Goal: Task Accomplishment & Management: Use online tool/utility

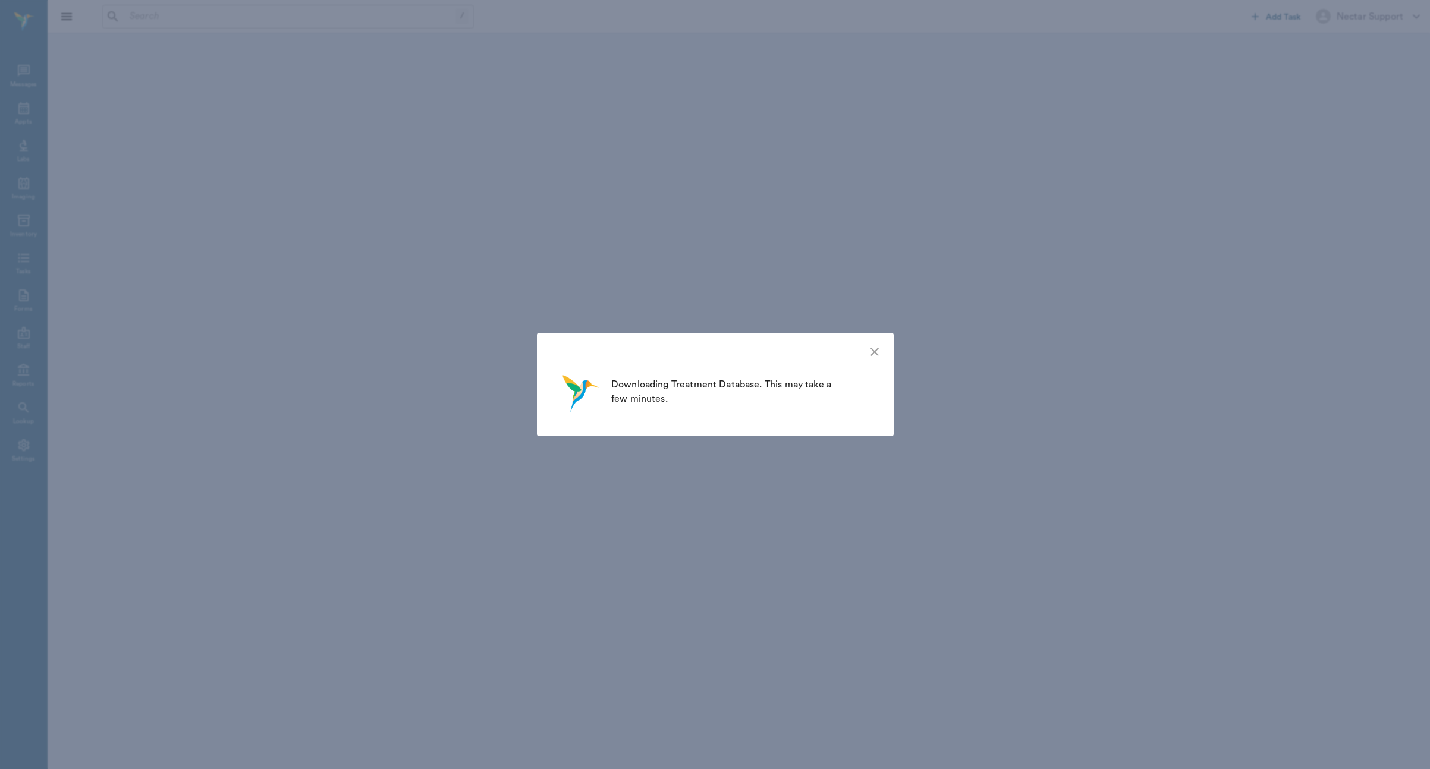
click at [877, 350] on icon "close" at bounding box center [874, 352] width 14 height 14
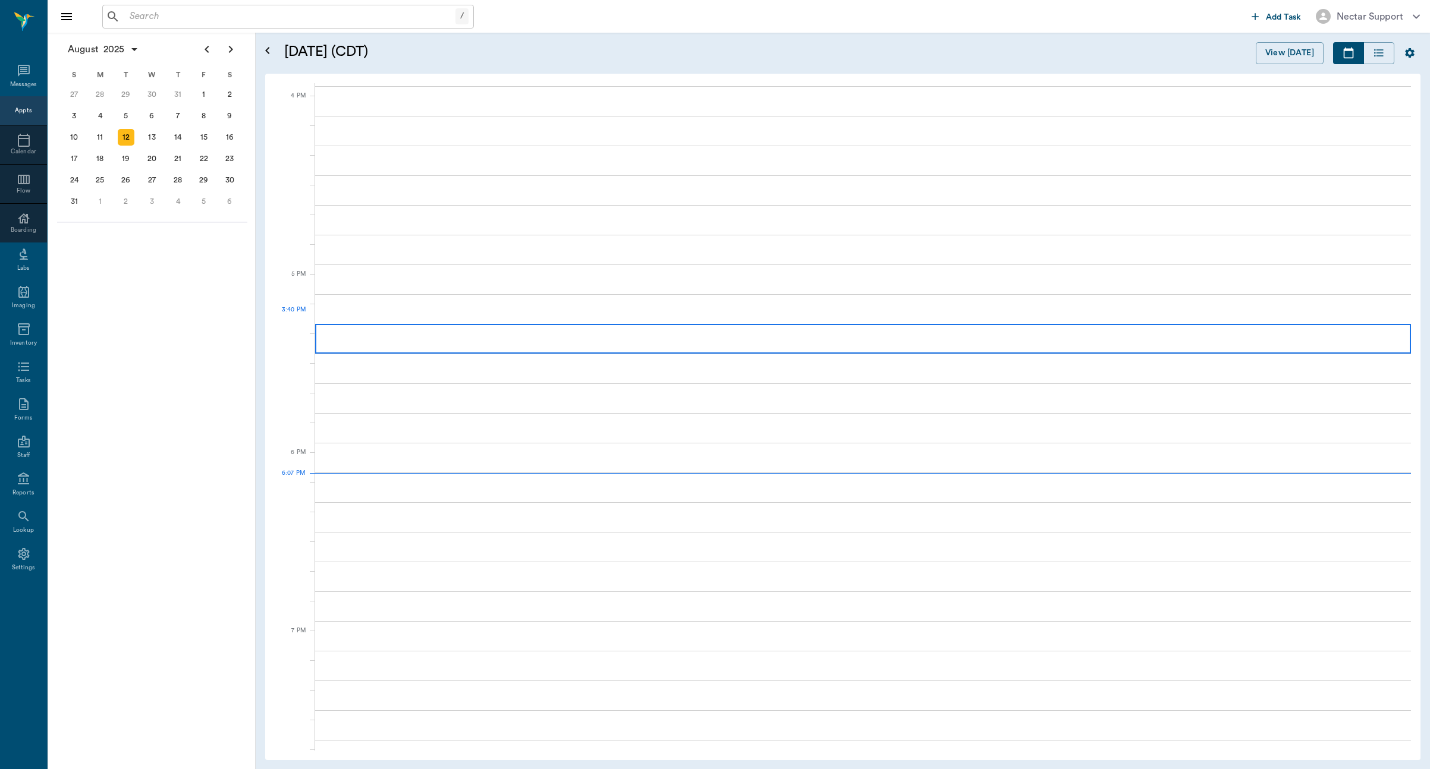
scroll to position [1428, 0]
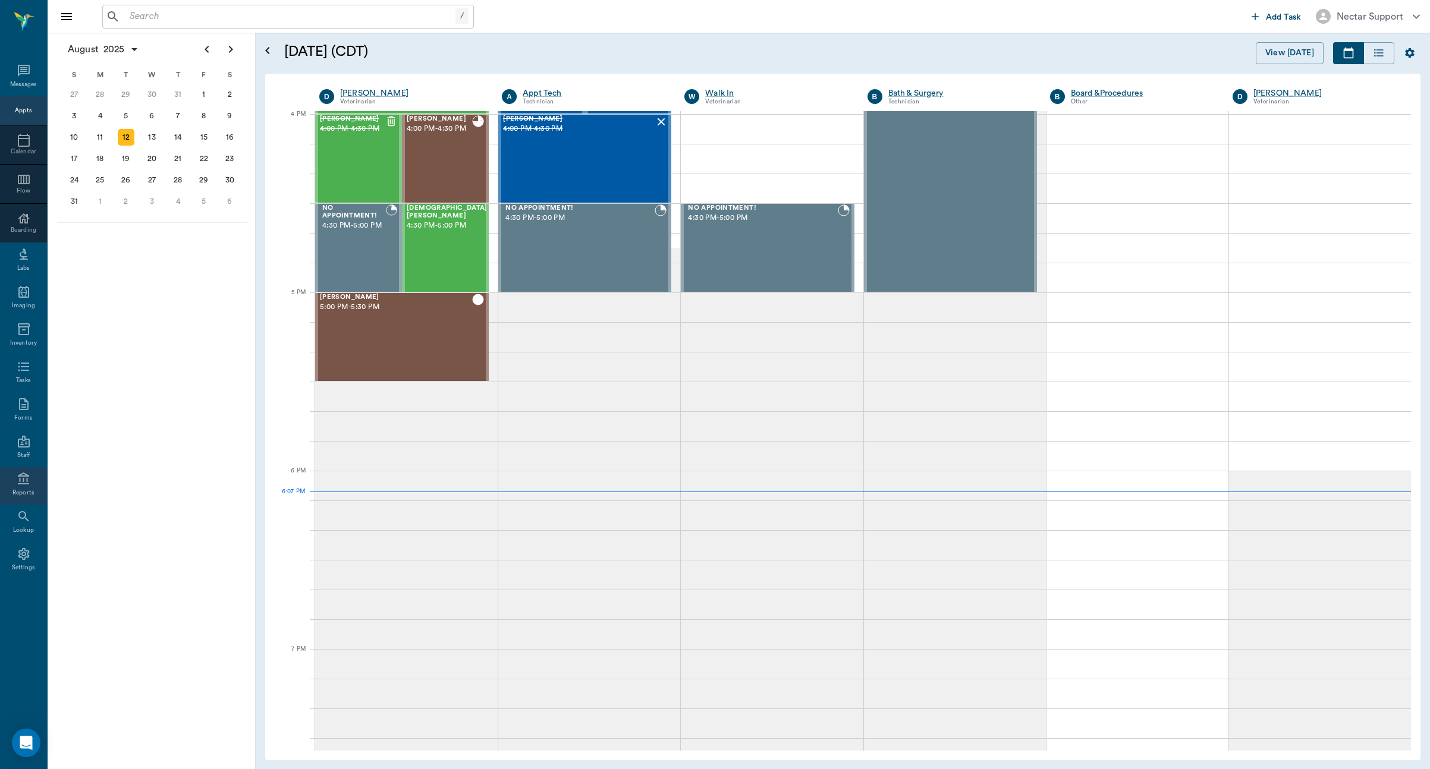
click at [30, 492] on div "Reports" at bounding box center [23, 493] width 22 height 9
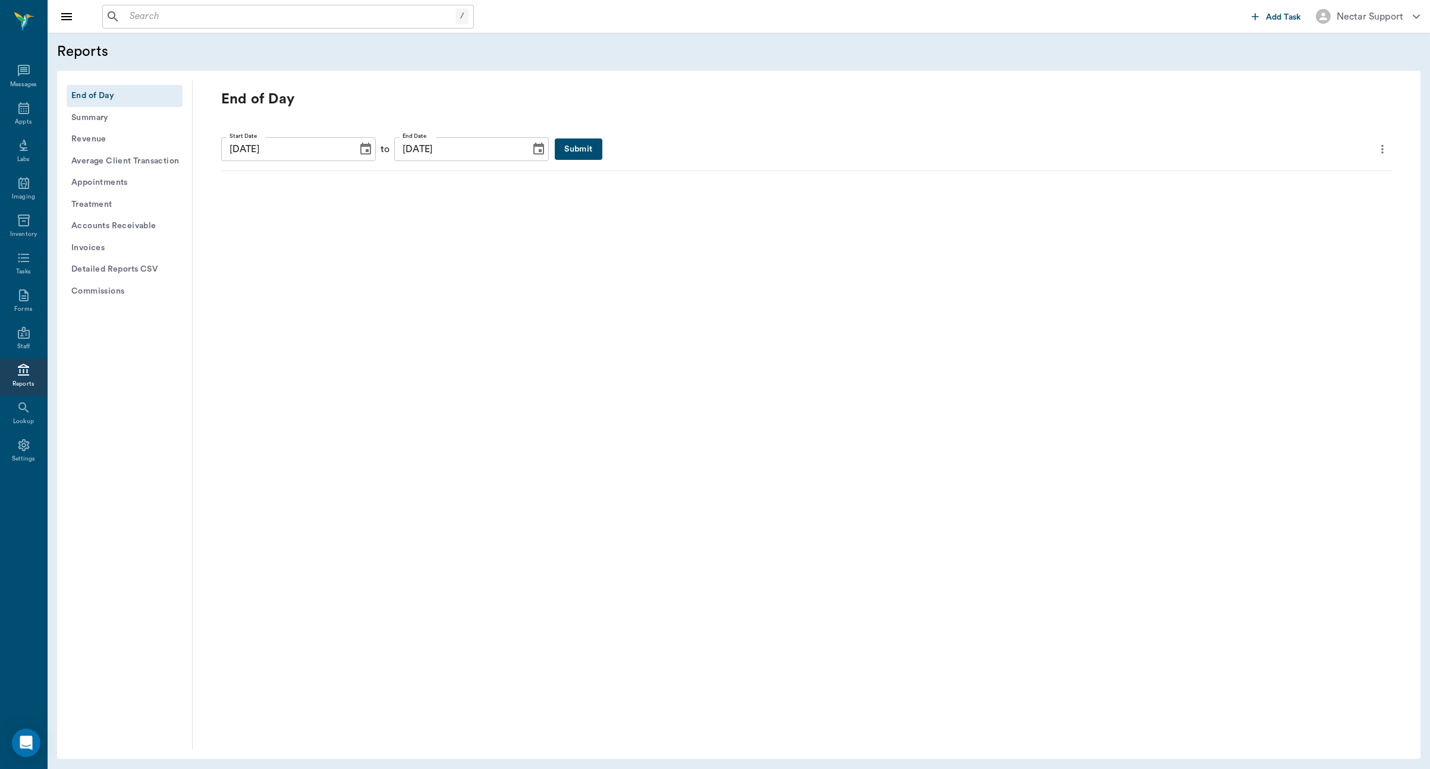
click at [555, 156] on button "Submit" at bounding box center [578, 150] width 47 height 22
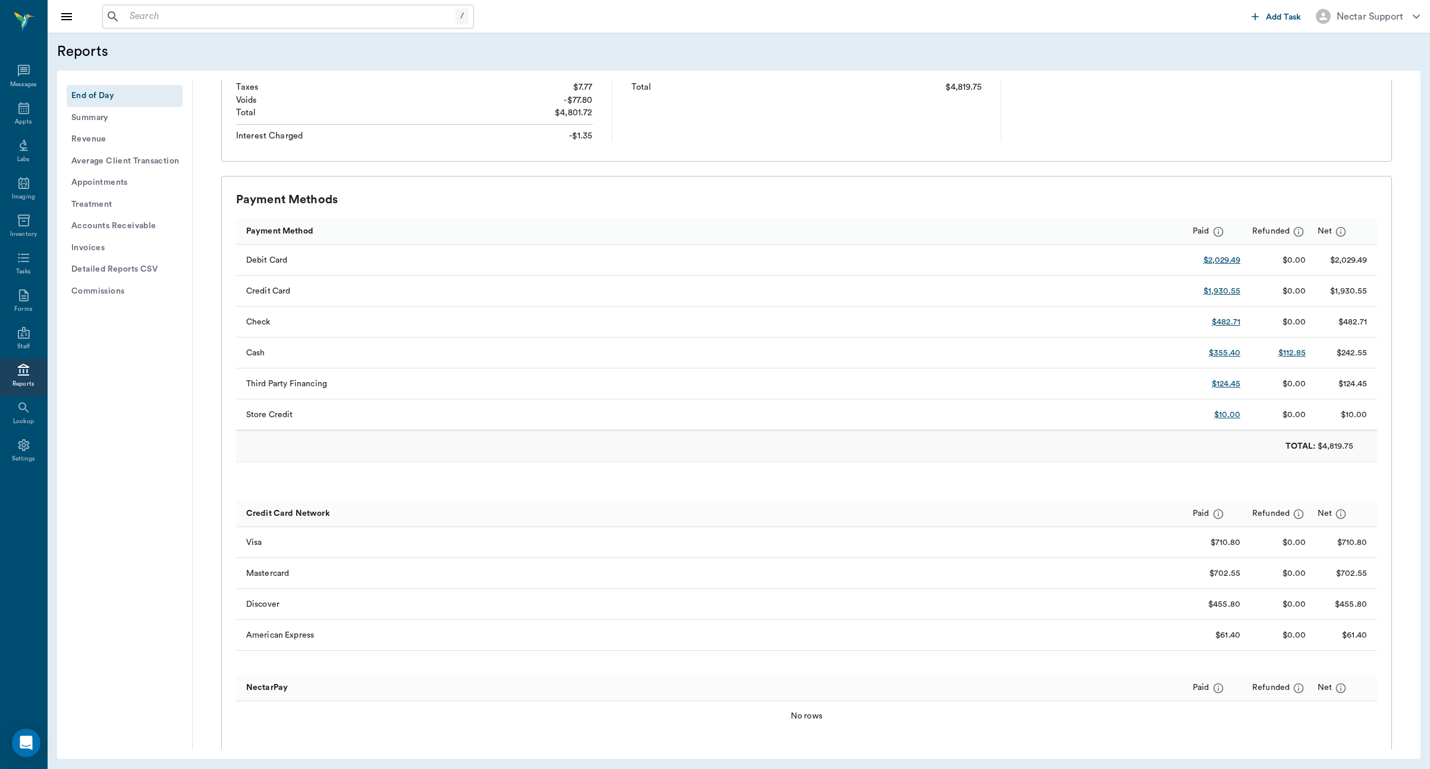
scroll to position [232, 0]
click at [1228, 415] on link "$10.00" at bounding box center [1227, 414] width 26 height 12
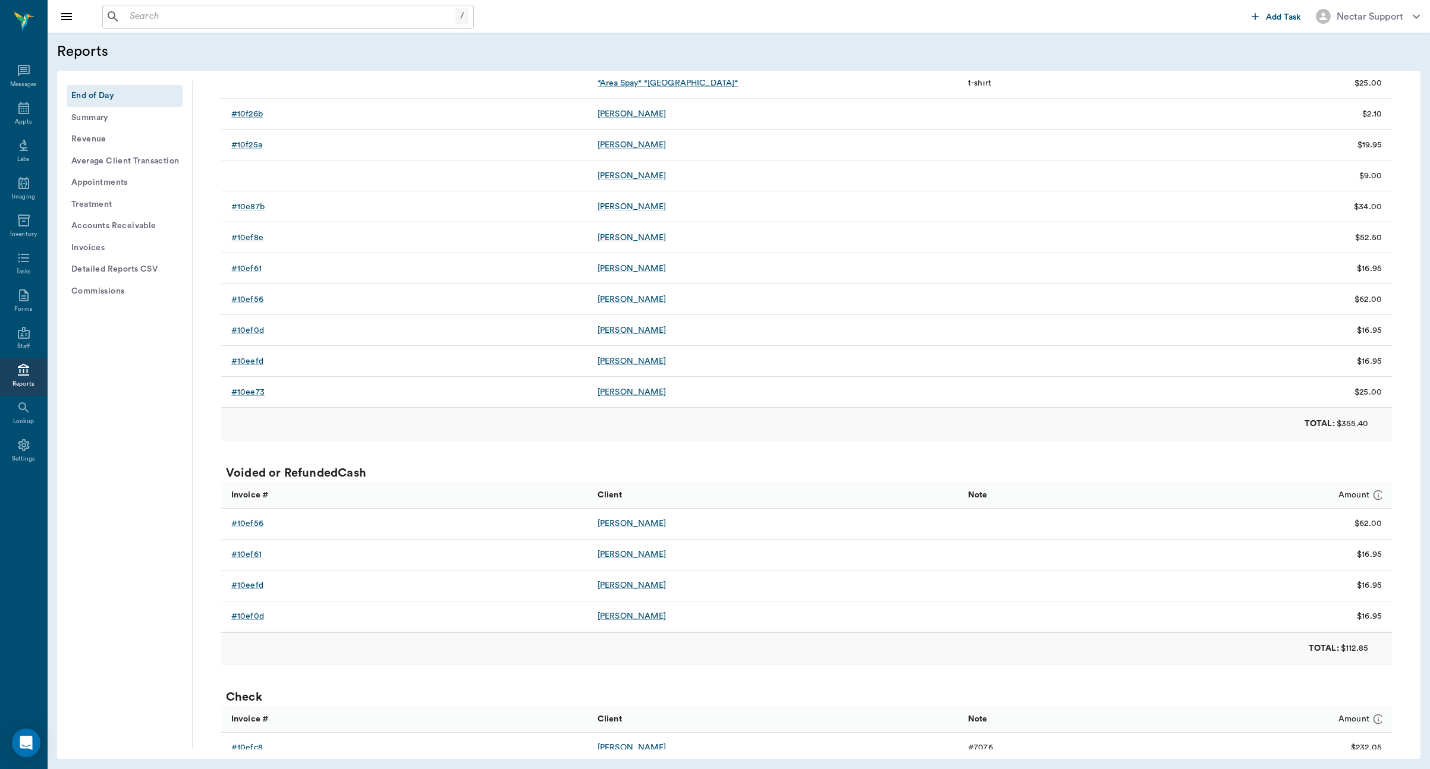
scroll to position [1140, 0]
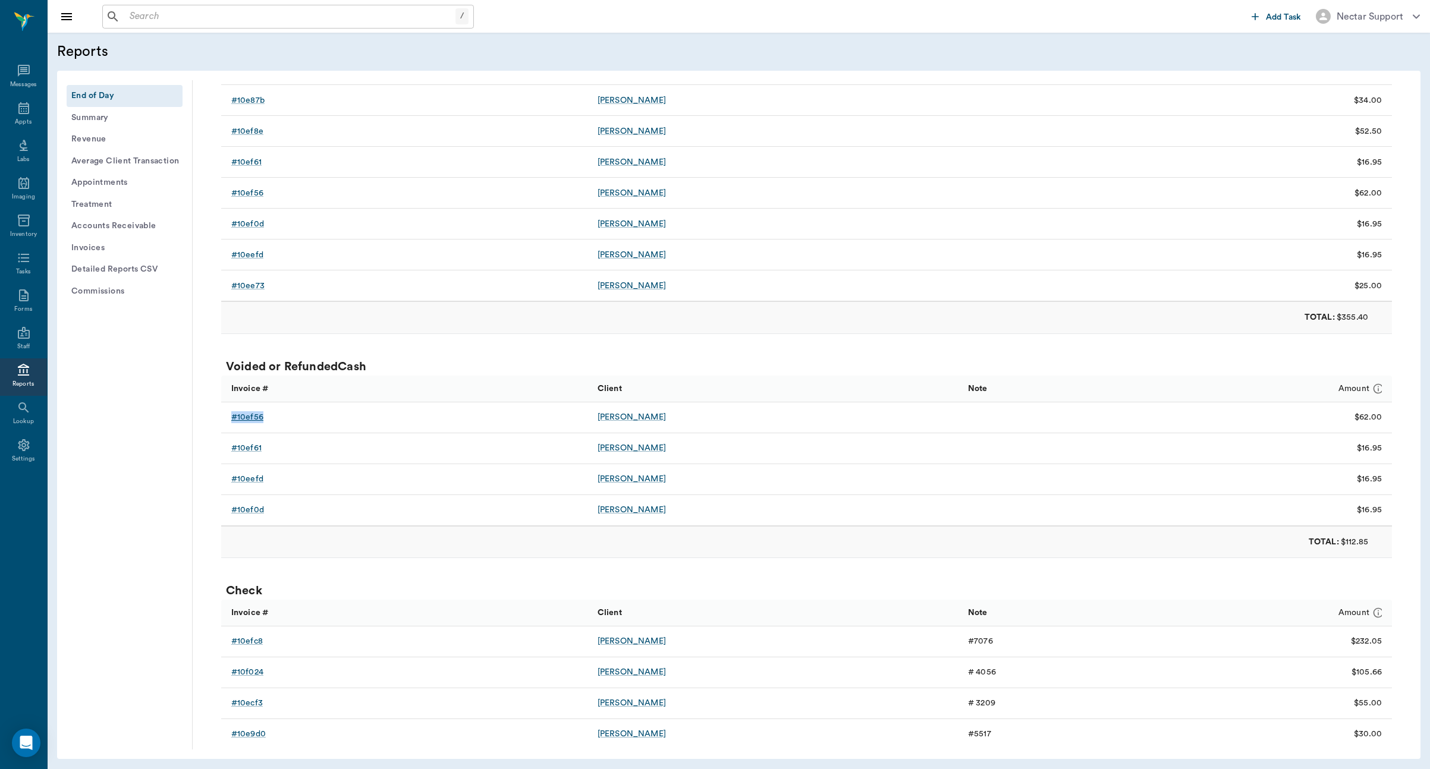
click at [1380, 15] on div "Nectar Support" at bounding box center [1369, 17] width 67 height 14
click at [1388, 63] on p "Sign Out" at bounding box center [1392, 61] width 38 height 14
